Goal: Information Seeking & Learning: Check status

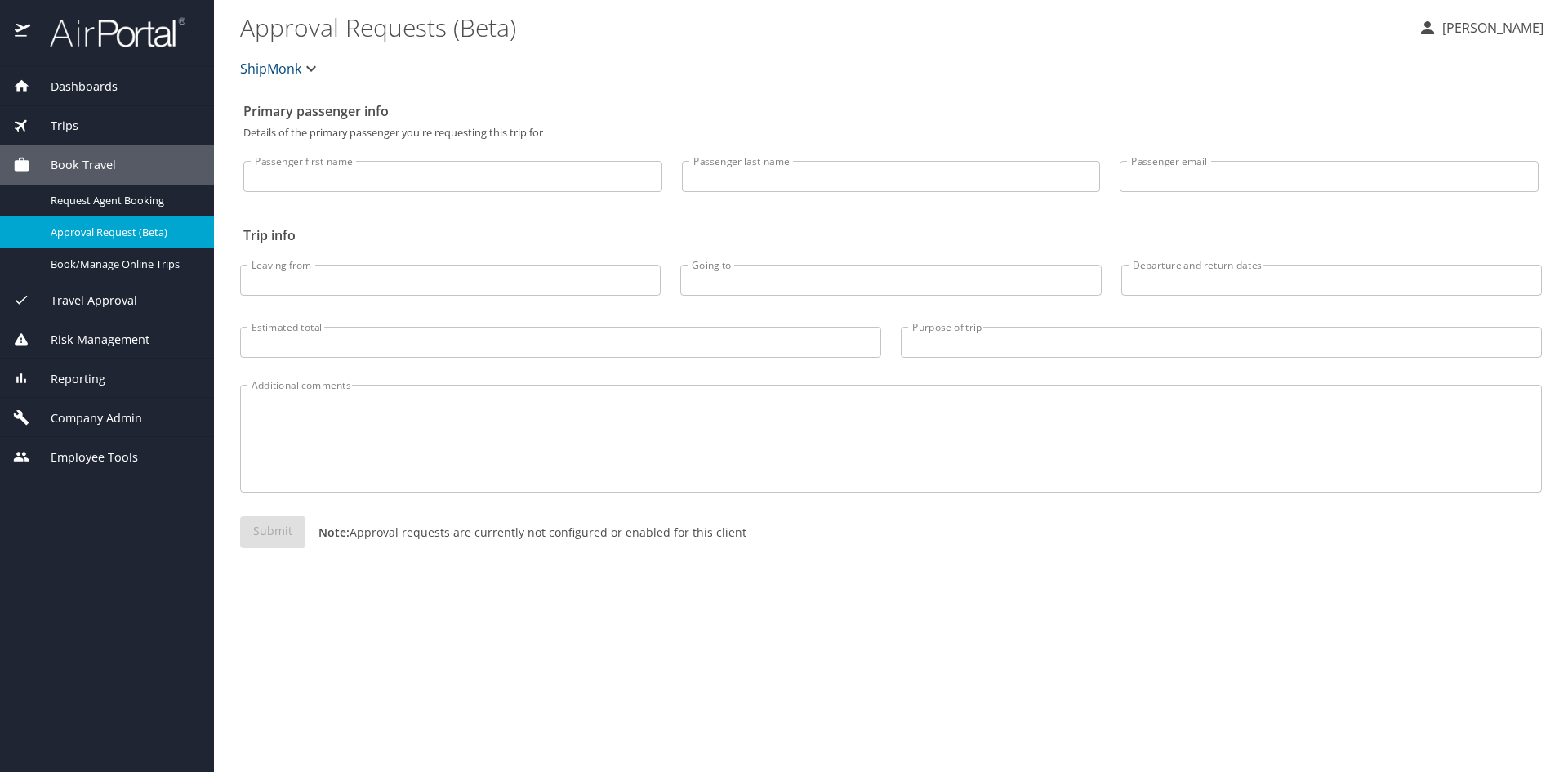
click at [75, 126] on span "Trips" at bounding box center [54, 126] width 48 height 18
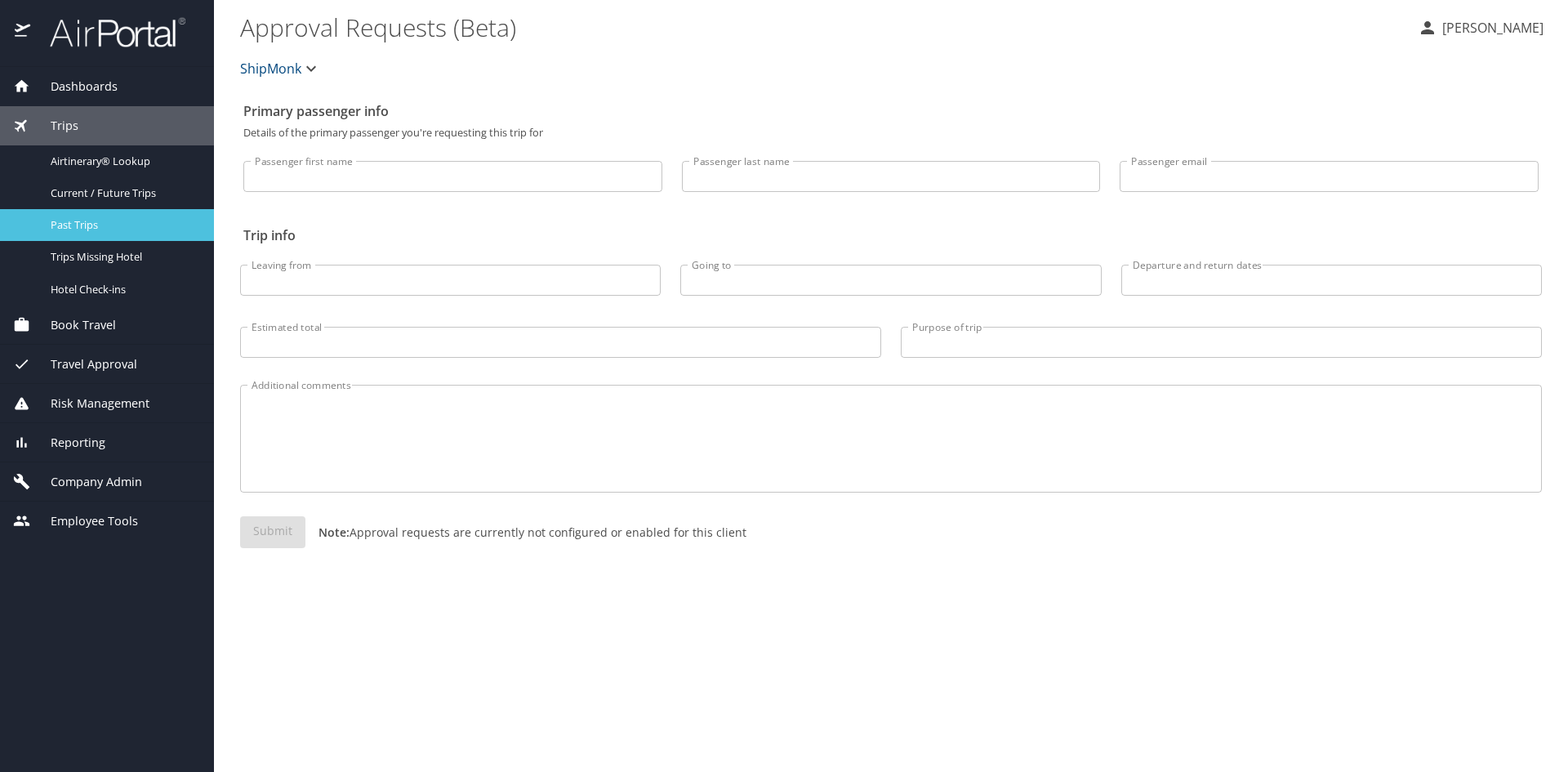
click at [113, 220] on span "Past Trips" at bounding box center [123, 225] width 144 height 16
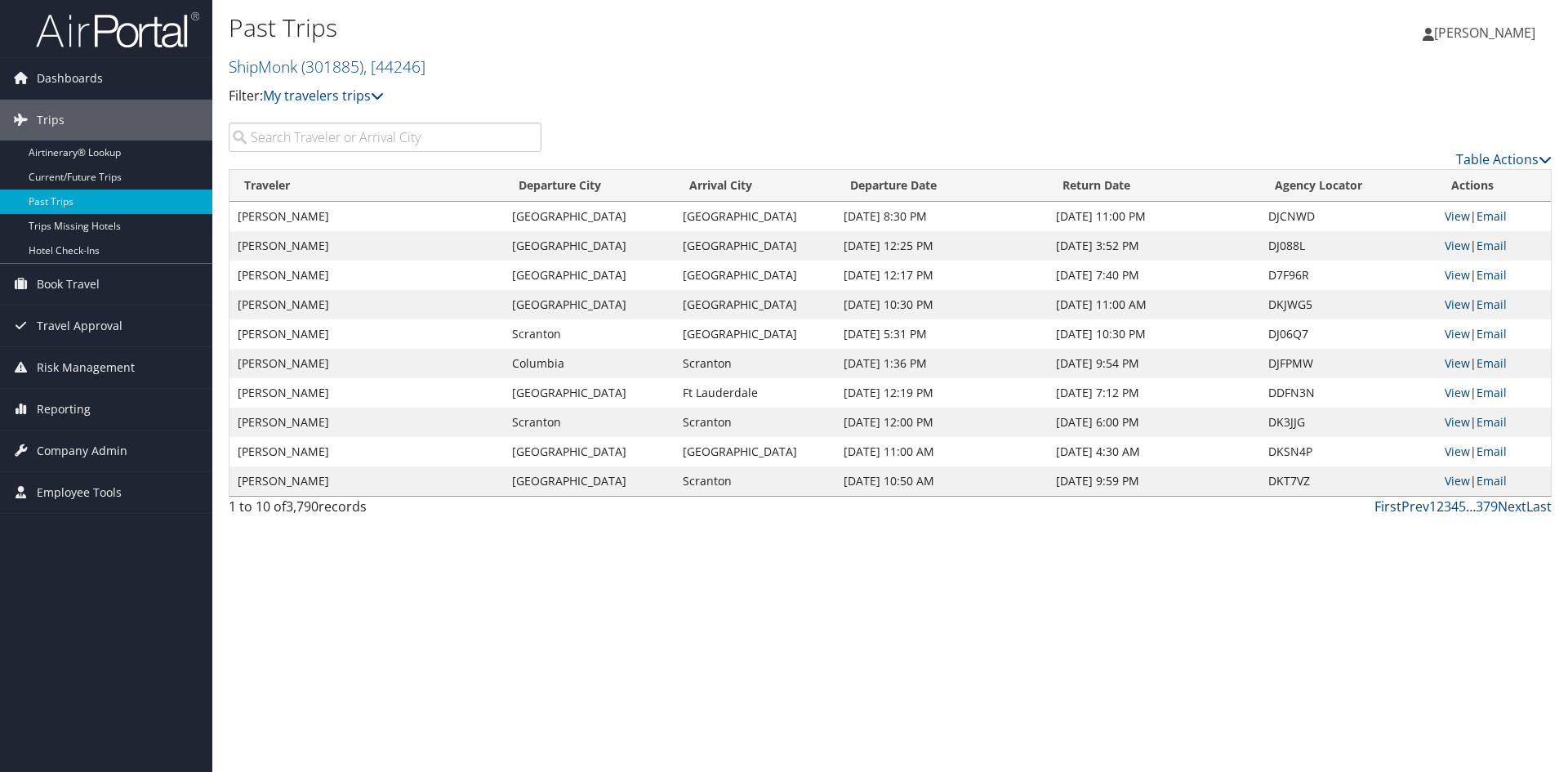
click at [435, 135] on input "search" at bounding box center [385, 138] width 313 height 30
paste input "Odugoudar"
click at [640, 89] on p "Filter: My travelers trips" at bounding box center [669, 96] width 882 height 22
click at [910, 273] on td "Aug 24, 2025 5:45 PM" at bounding box center [942, 275] width 212 height 30
click at [1128, 277] on td "Aug 27, 2025 3:30 PM" at bounding box center [1154, 275] width 212 height 30
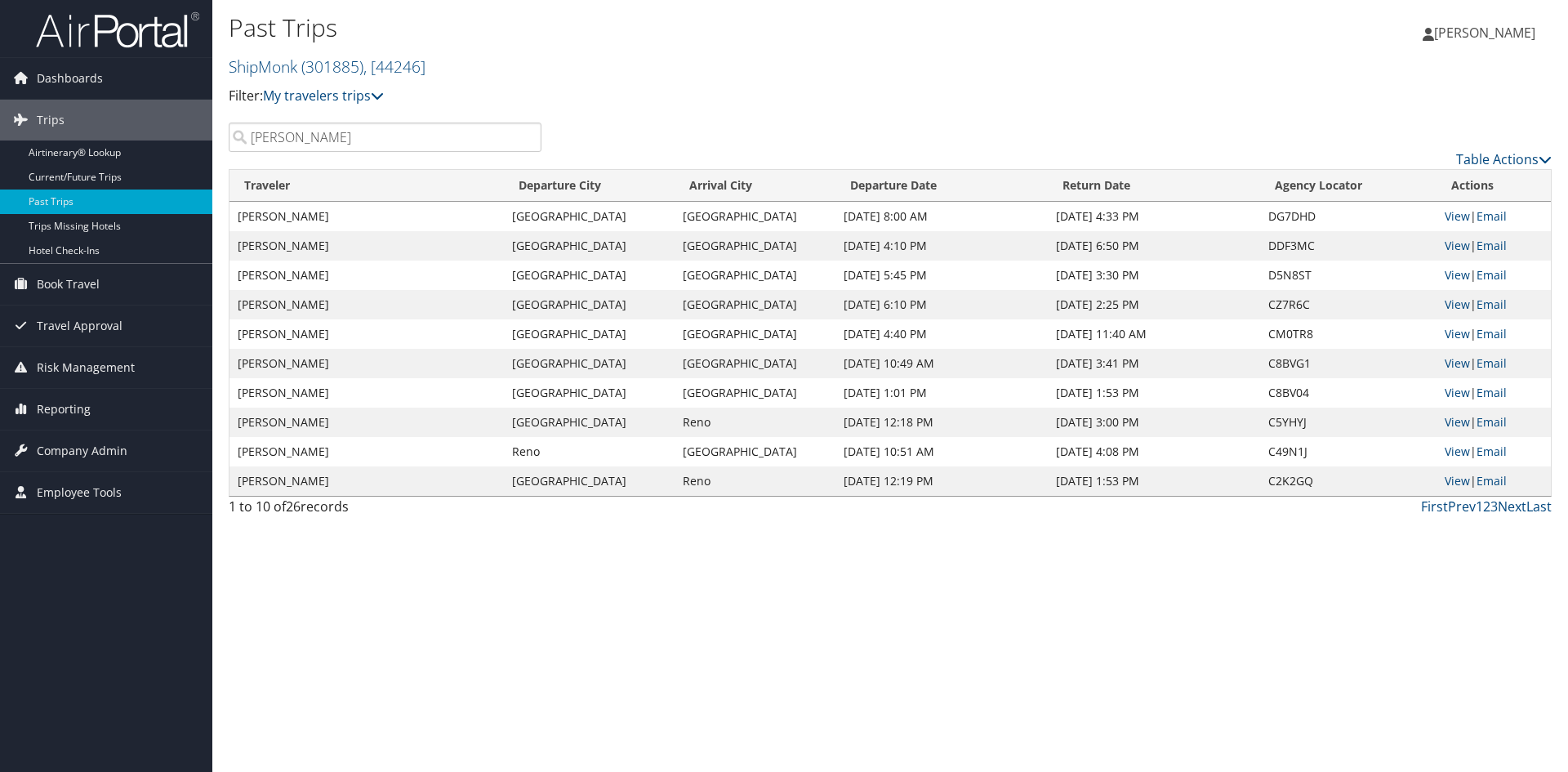
click at [1121, 285] on td "Aug 27, 2025 3:30 PM" at bounding box center [1154, 275] width 212 height 30
click at [920, 242] on td "Sep 14, 2025 4:10 PM" at bounding box center [942, 246] width 212 height 30
click at [1133, 217] on td "Sep 25, 2025 4:33 PM" at bounding box center [1154, 216] width 212 height 30
drag, startPoint x: 365, startPoint y: 143, endPoint x: 163, endPoint y: 146, distance: 202.0
click at [163, 146] on div "Dashboards AirPortal 360™ (Manager) My Travel Dashboard Trips Airtinerary® Look…" at bounding box center [784, 386] width 1568 height 772
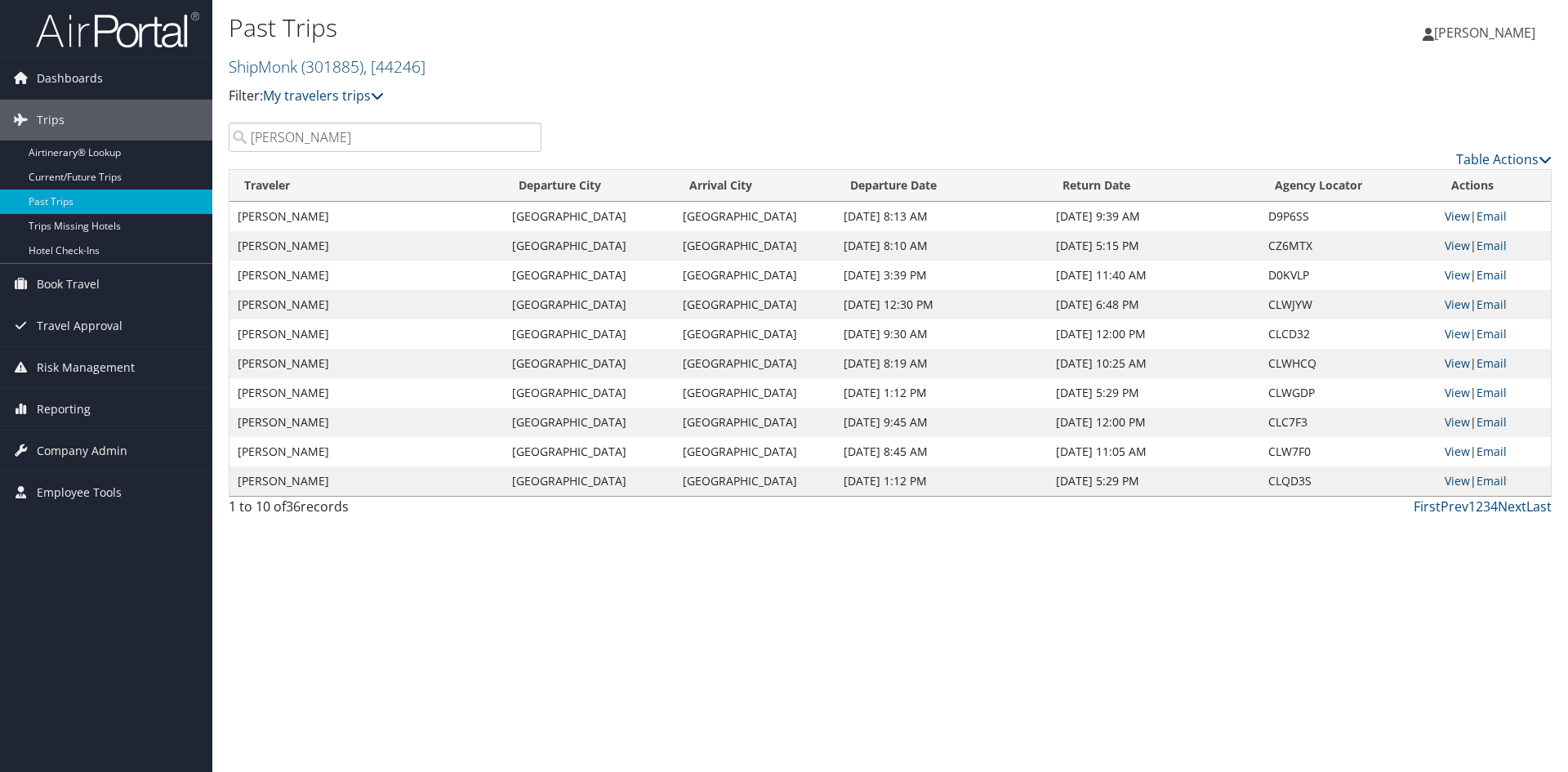
click at [1452, 217] on link "View" at bounding box center [1458, 216] width 26 height 16
click at [630, 137] on div "Table Actions" at bounding box center [1059, 146] width 1012 height 46
drag, startPoint x: 302, startPoint y: 135, endPoint x: 238, endPoint y: 144, distance: 64.6
click at [239, 144] on input "mccool" at bounding box center [385, 138] width 313 height 30
type input "perry"
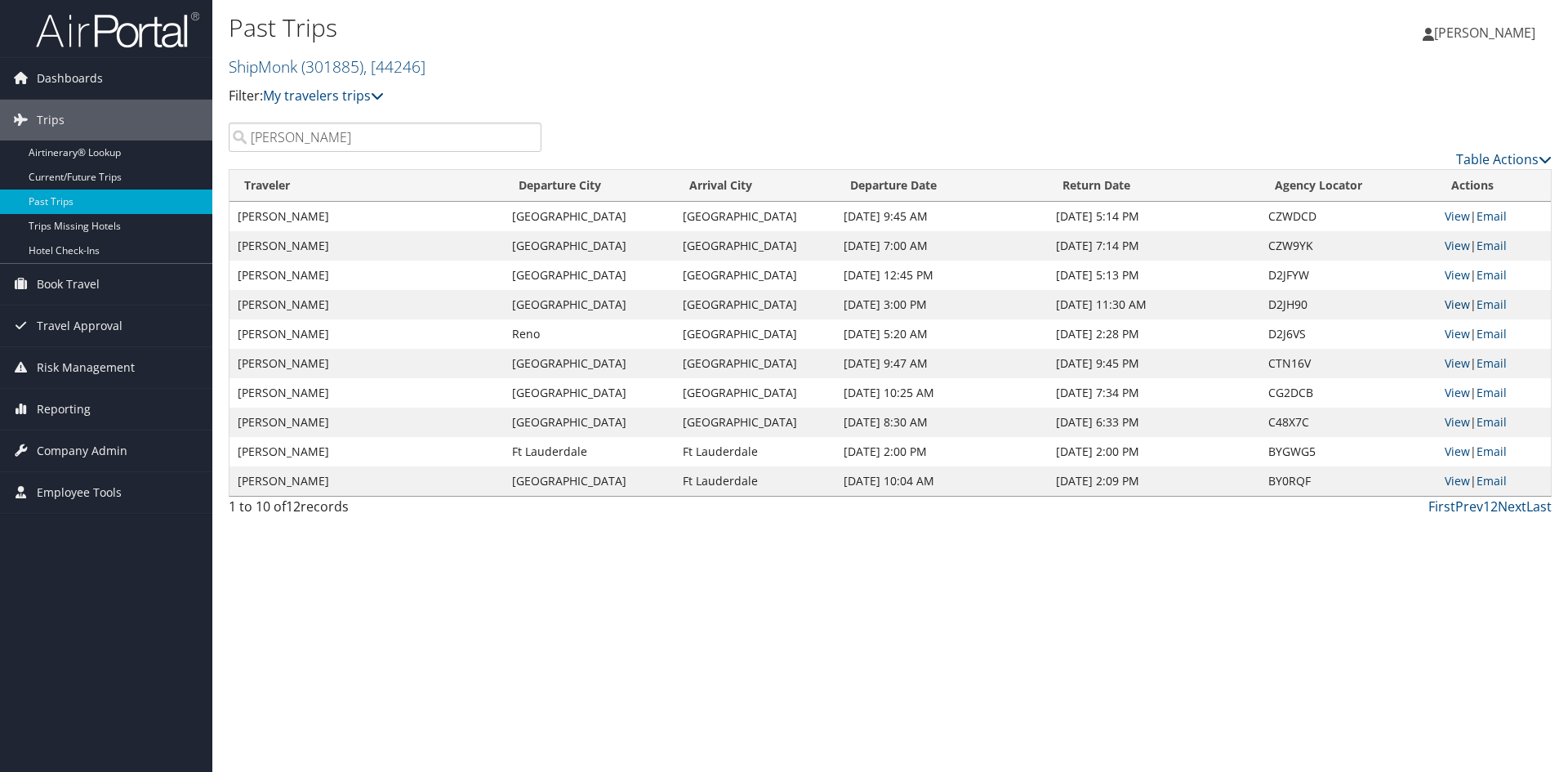
click at [1457, 307] on link "View" at bounding box center [1458, 305] width 26 height 16
click at [1452, 330] on link "View" at bounding box center [1458, 334] width 26 height 16
click at [1458, 277] on link "View" at bounding box center [1458, 275] width 26 height 16
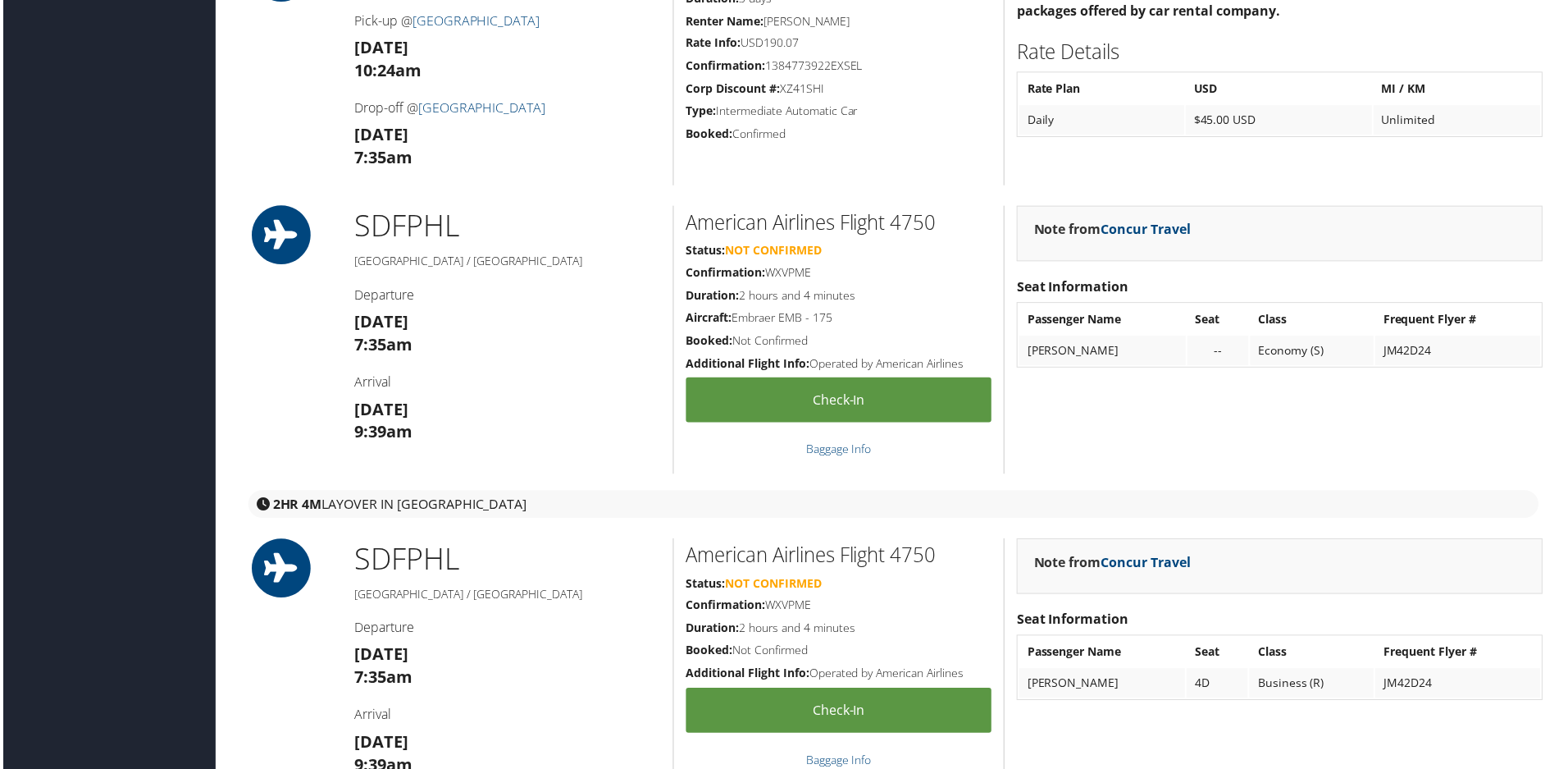
scroll to position [1395, 0]
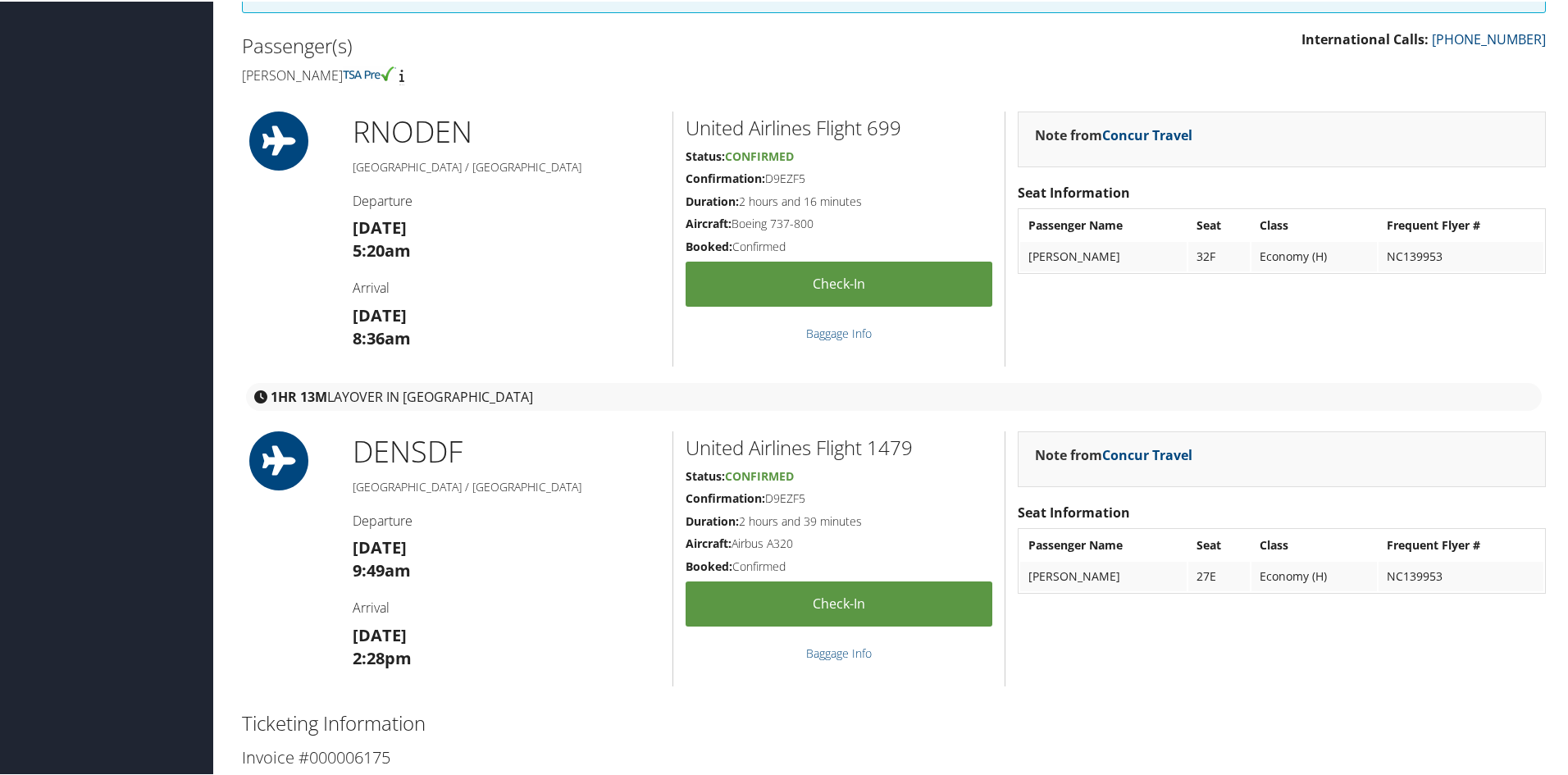
scroll to position [164, 0]
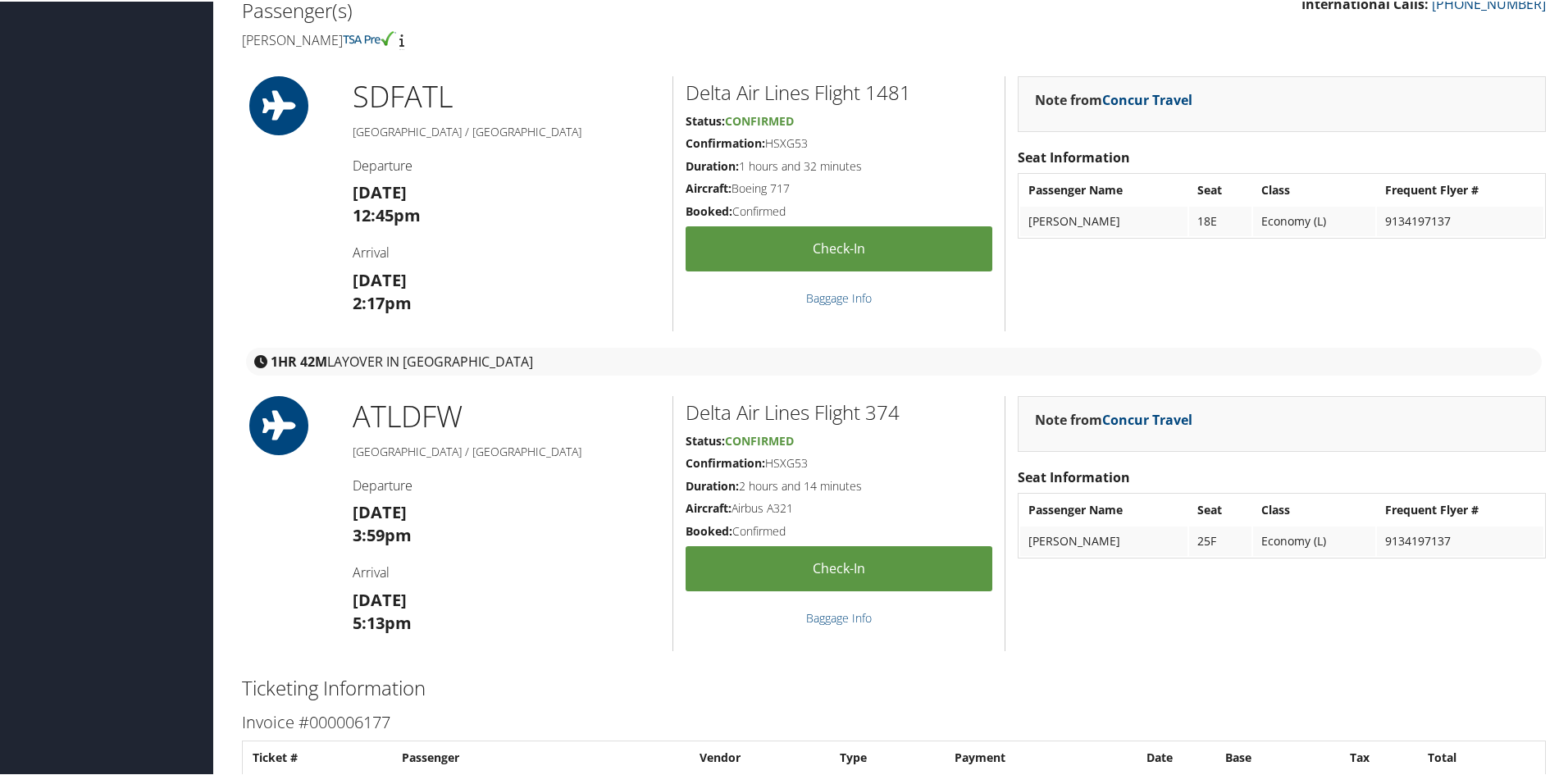
scroll to position [575, 0]
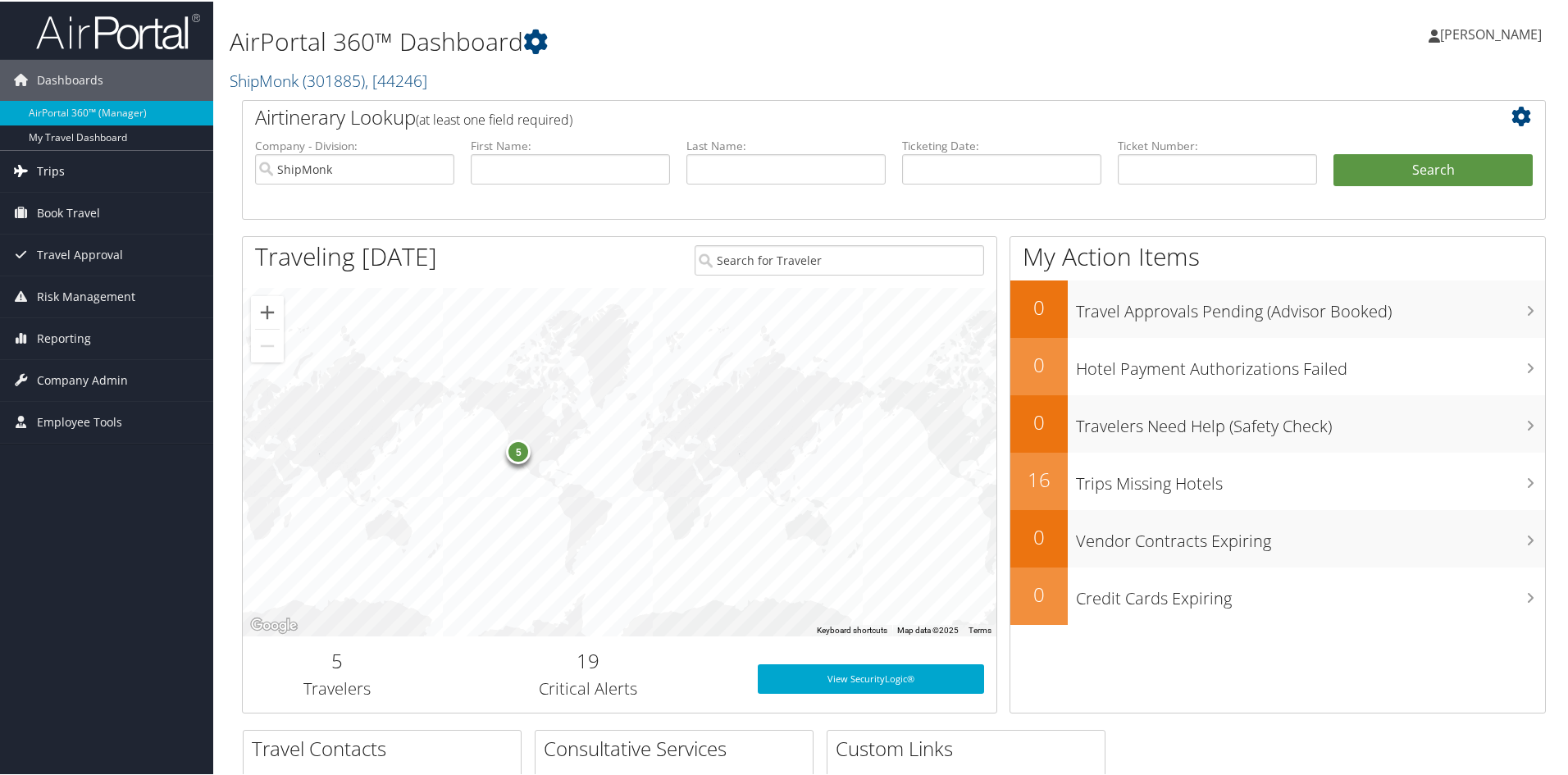
click at [47, 166] on span "Trips" at bounding box center [50, 170] width 28 height 41
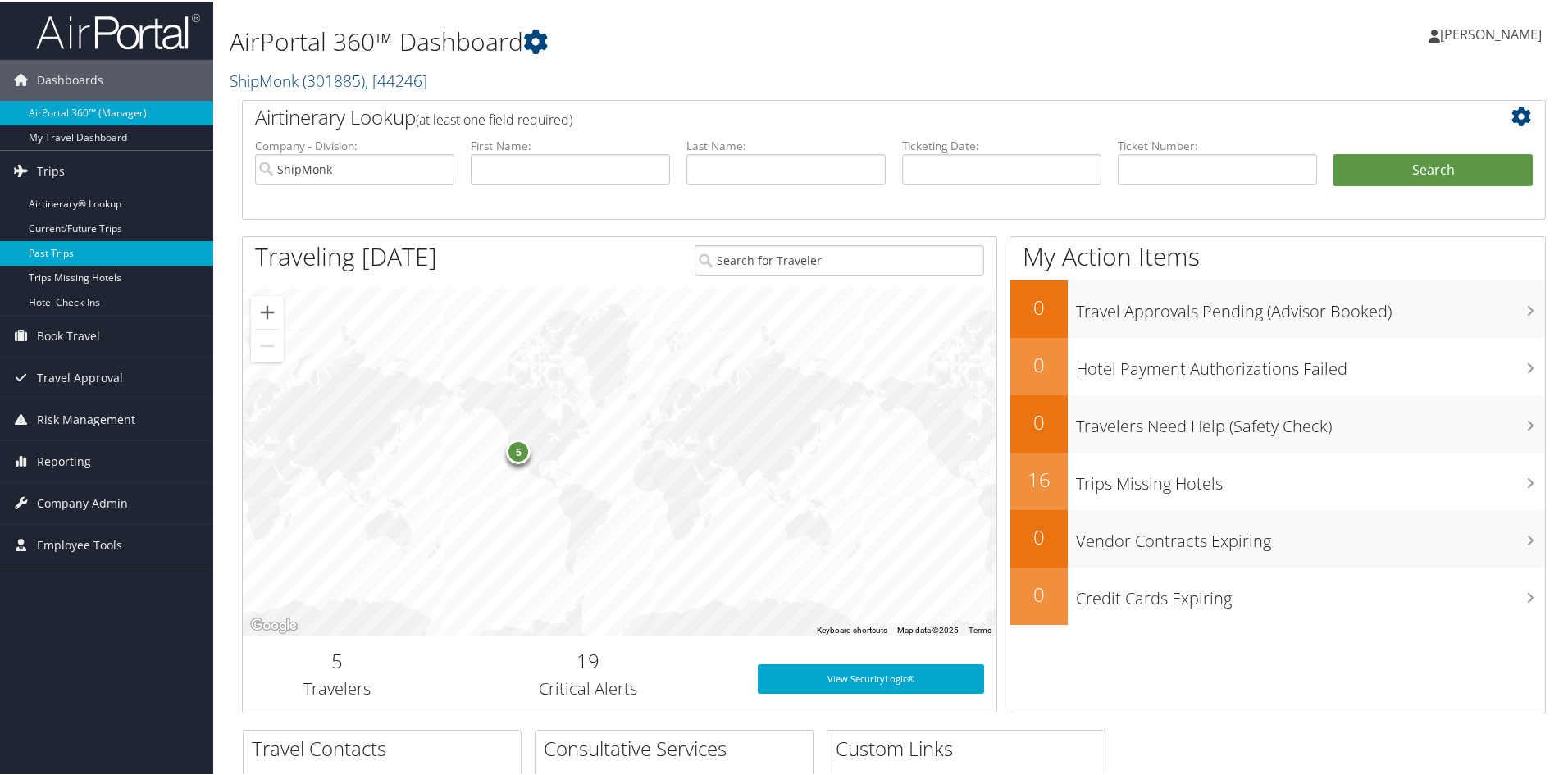
click at [70, 250] on link "Past Trips" at bounding box center [107, 252] width 213 height 25
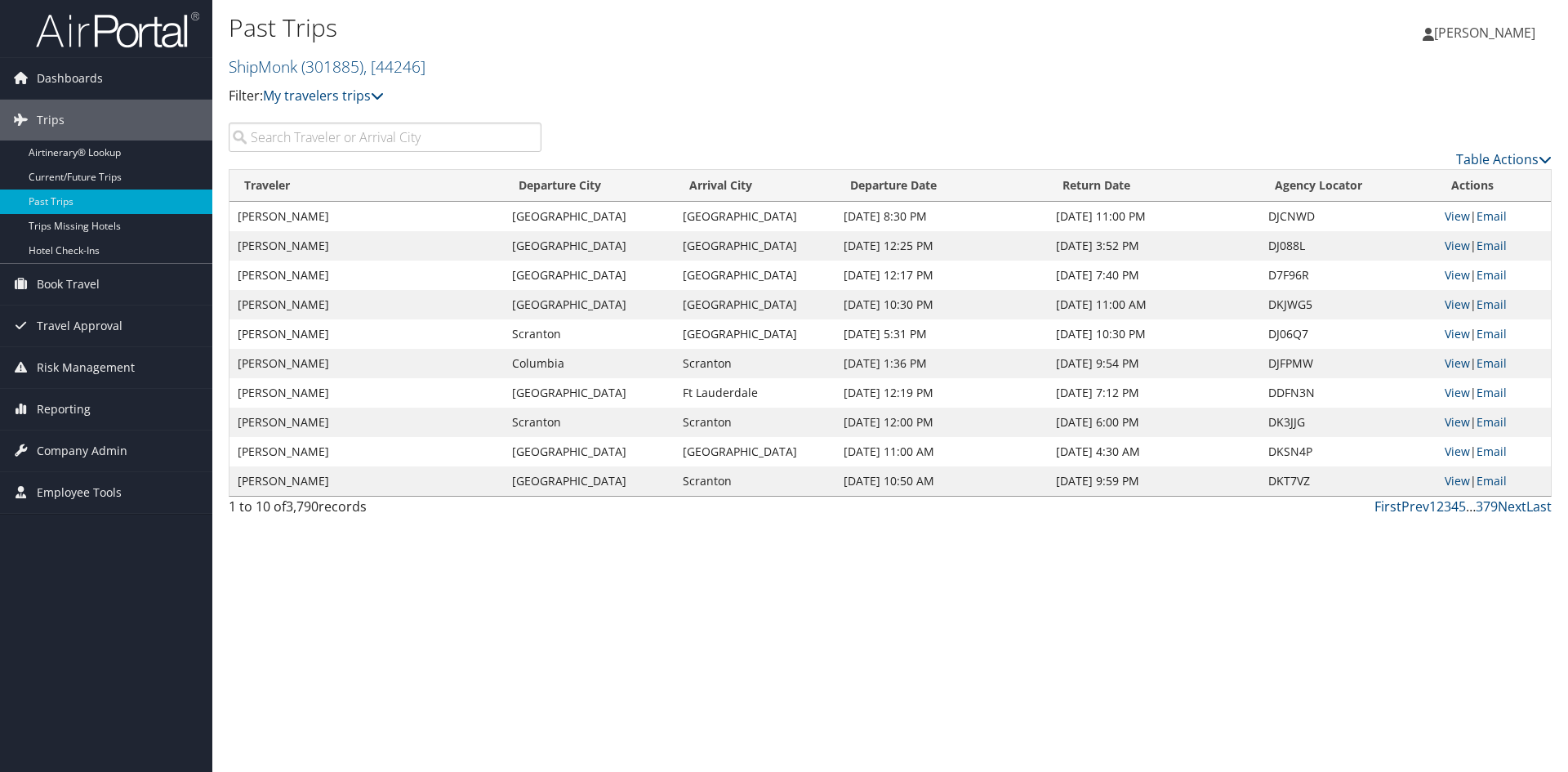
click at [304, 136] on input "search" at bounding box center [385, 138] width 313 height 30
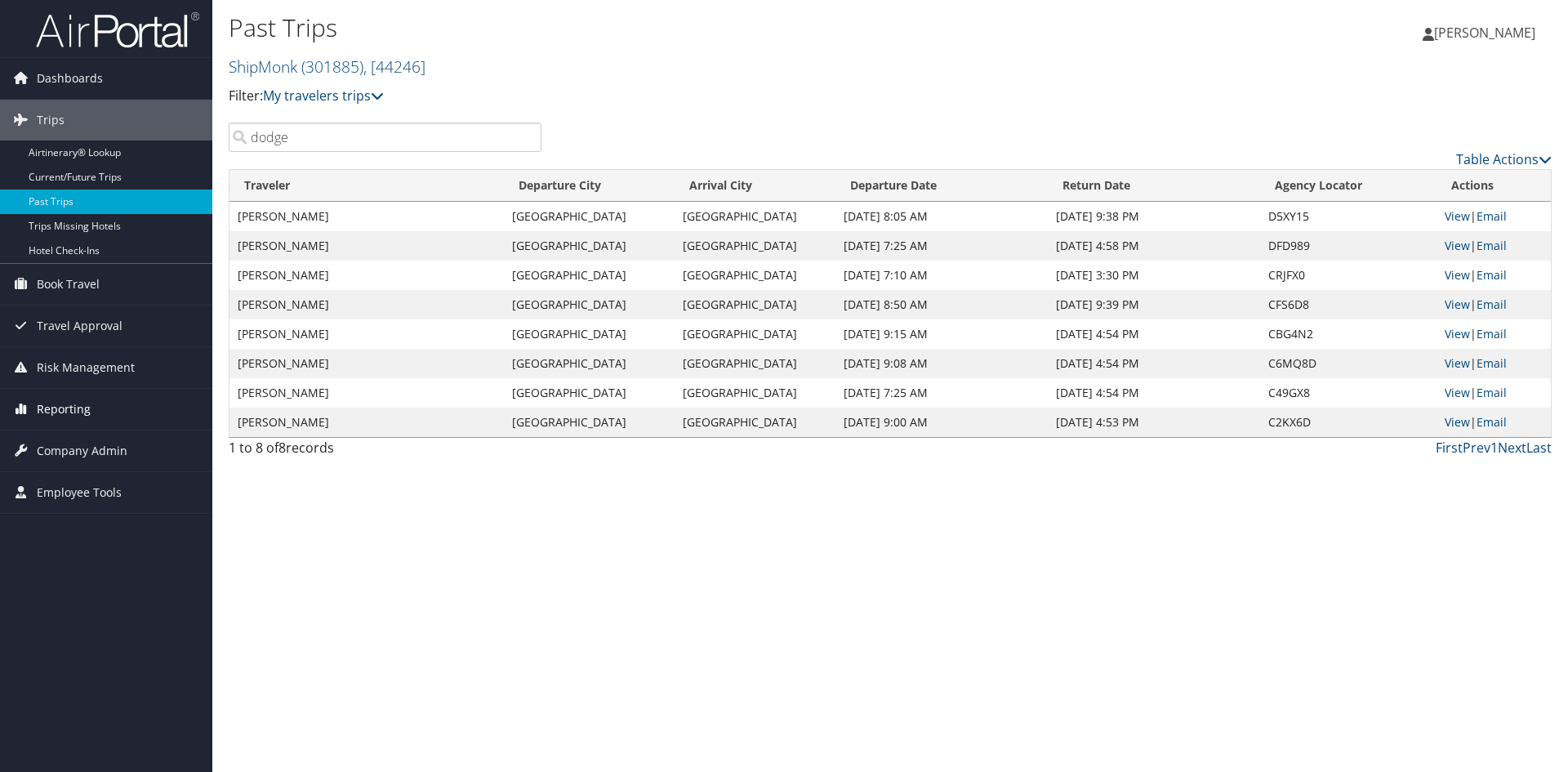
type input "dodge"
